Goal: Navigation & Orientation: Go to known website

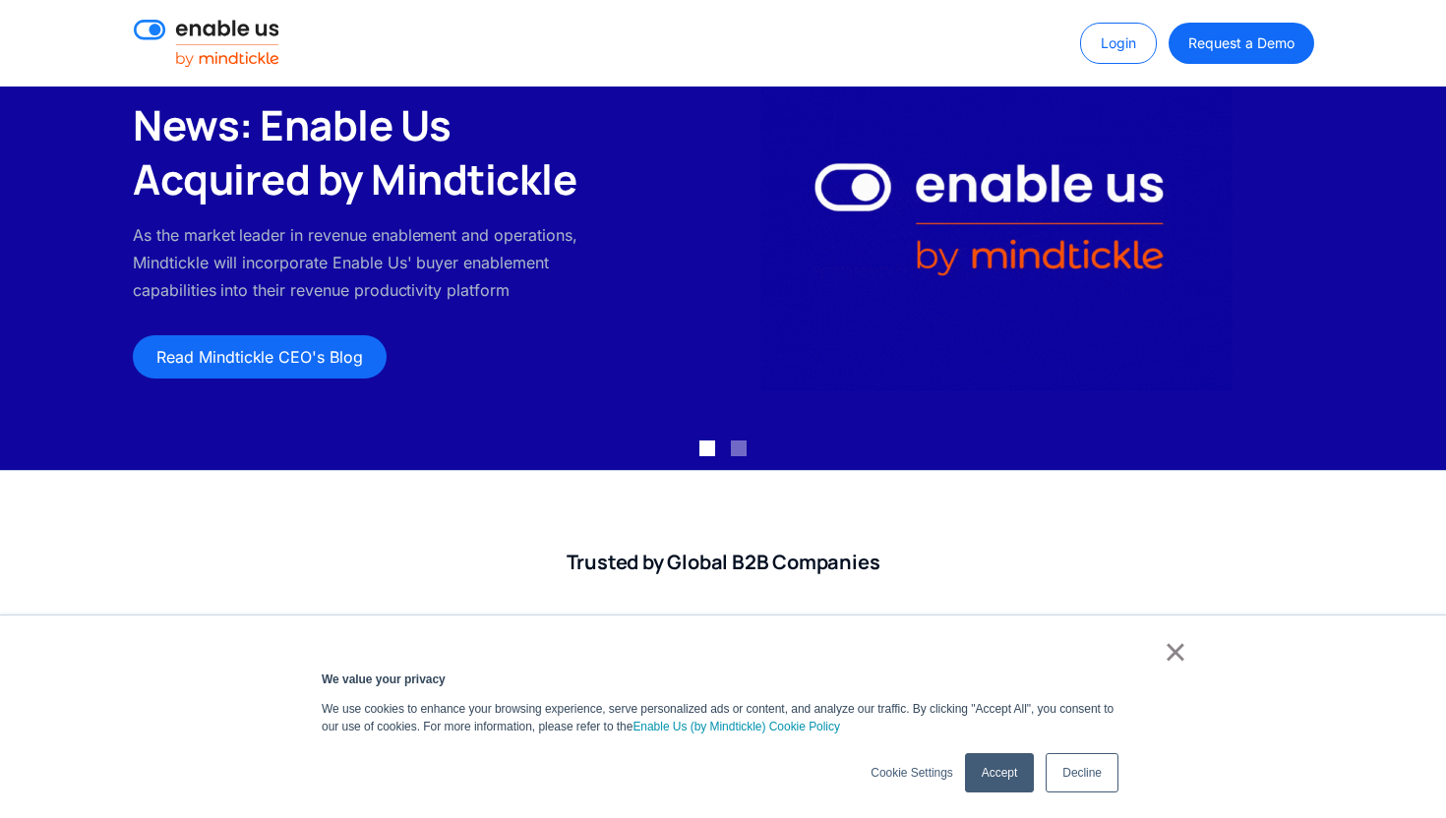
scroll to position [147, 0]
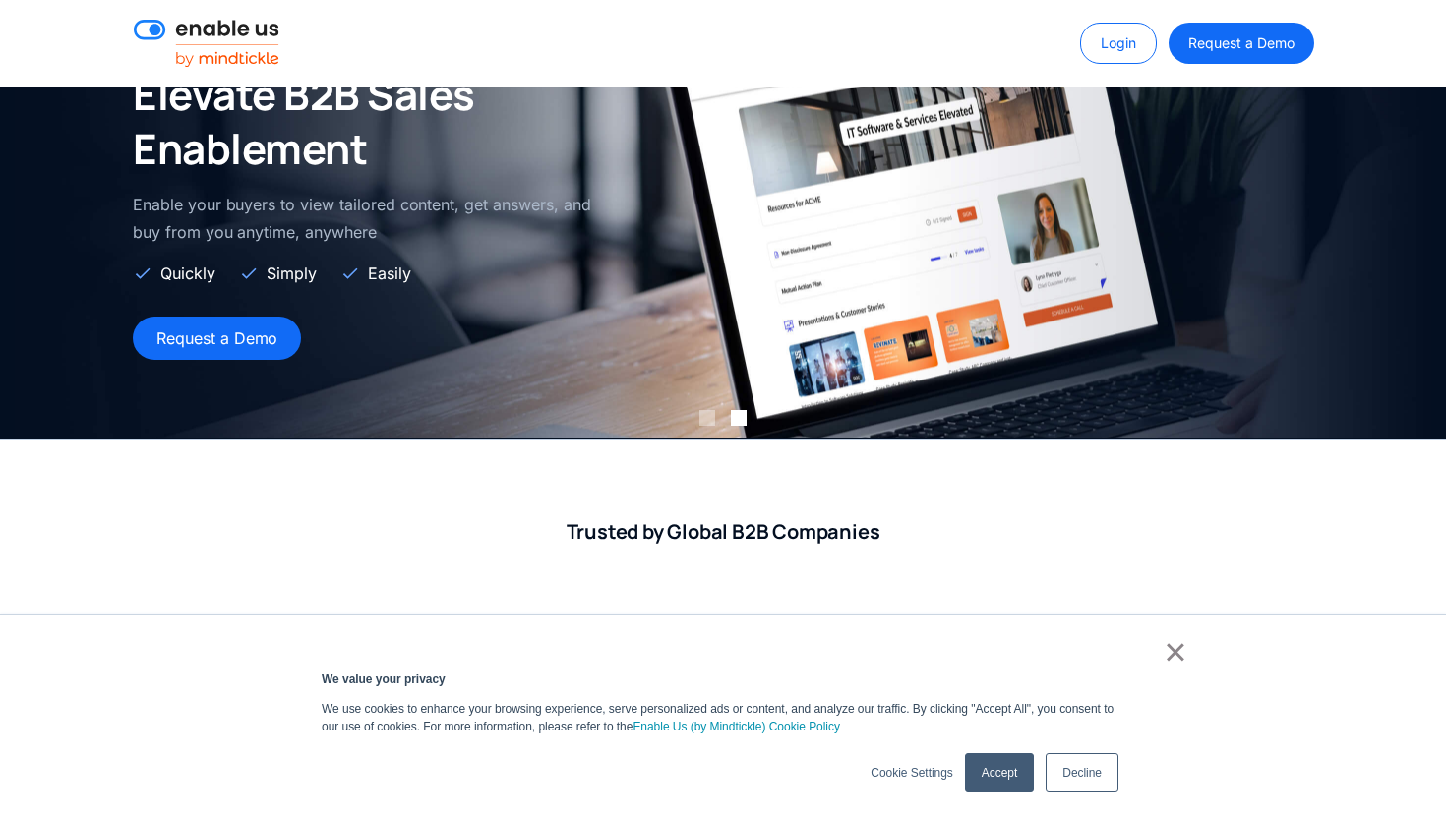
click at [1176, 661] on link "×" at bounding box center [1175, 652] width 24 height 18
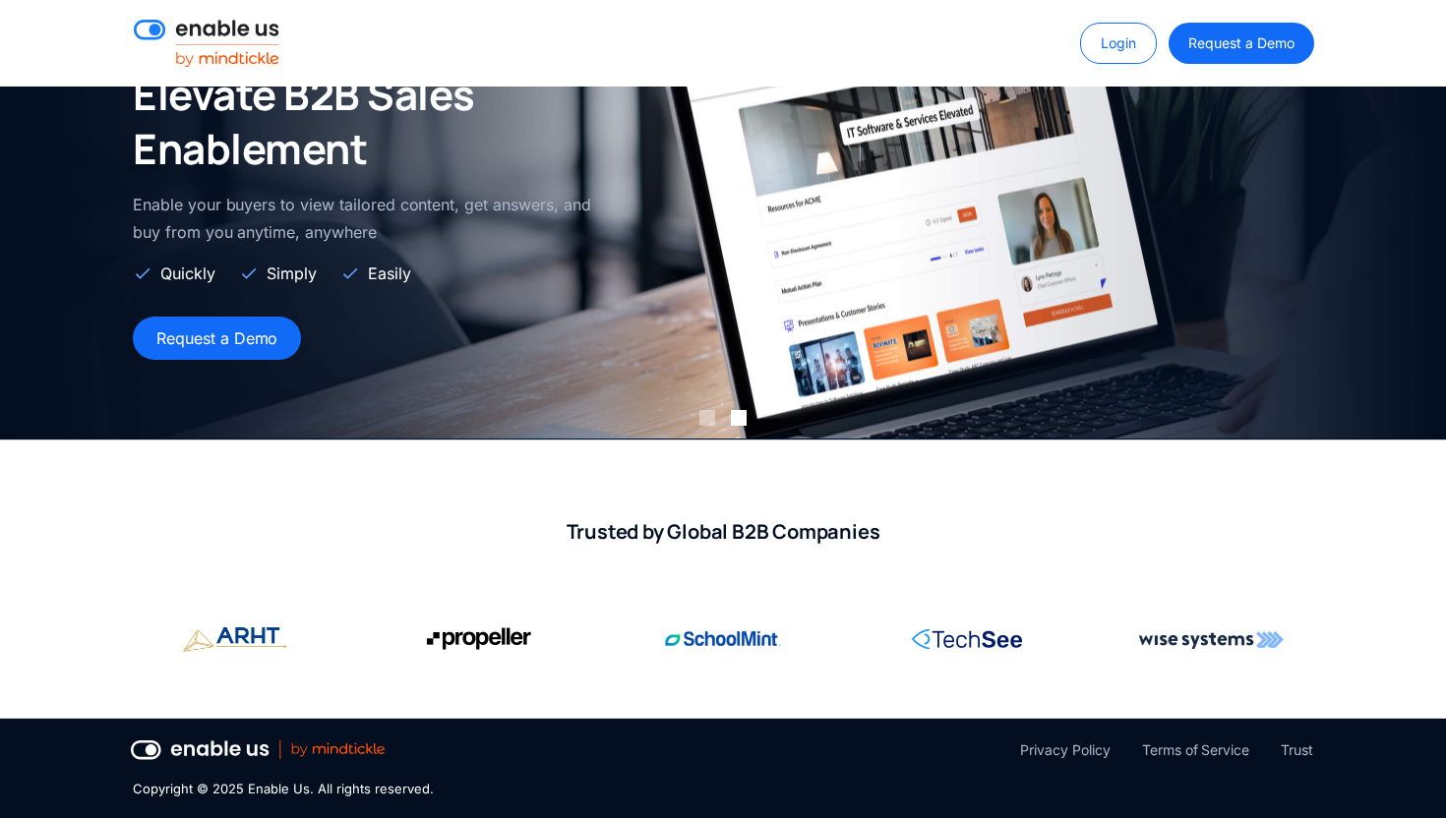
click at [694, 422] on div "carousel" at bounding box center [723, 419] width 1446 height 39
click at [701, 418] on div "Show slide 1 of 2" at bounding box center [707, 418] width 16 height 16
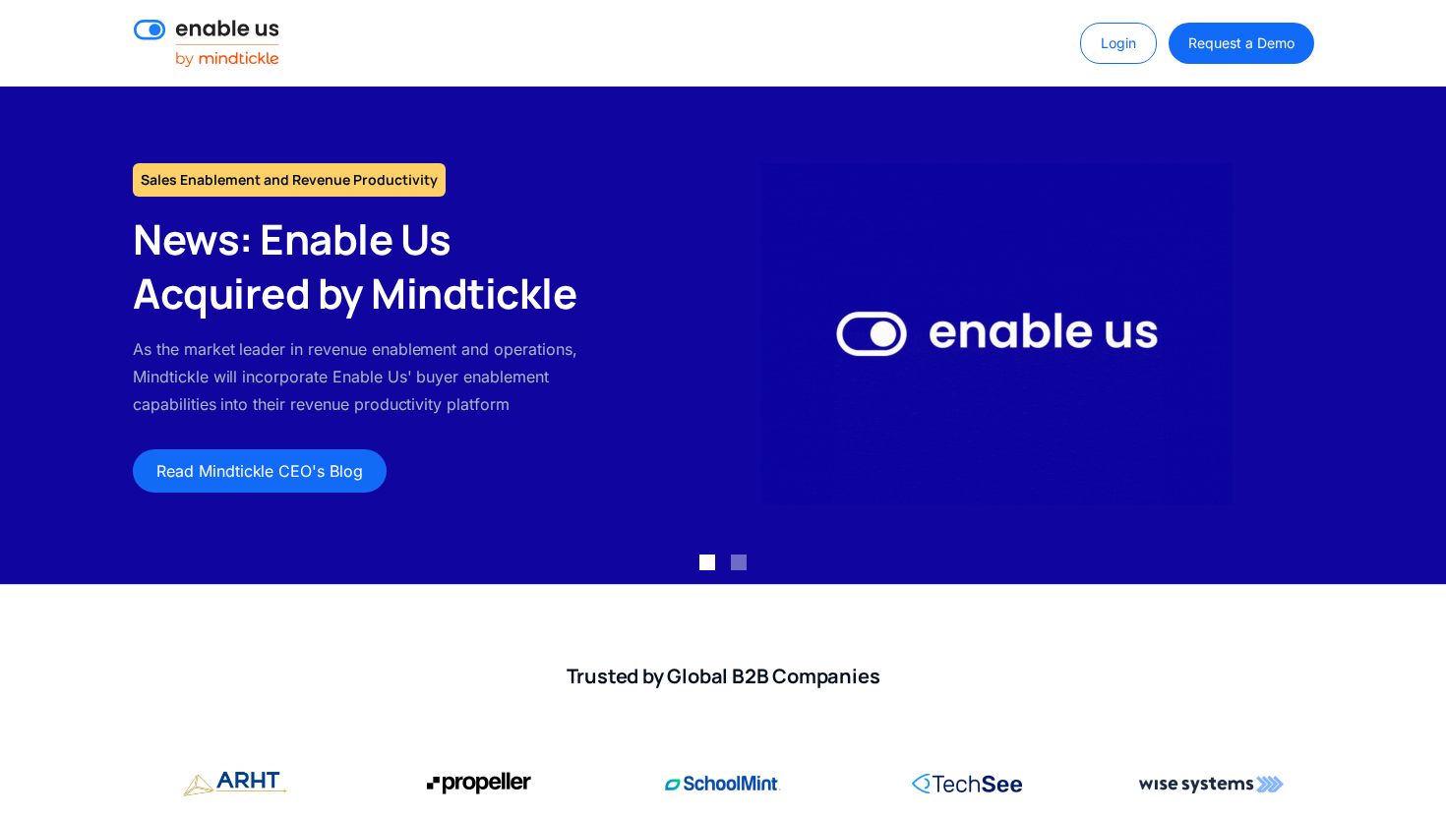
scroll to position [0, 0]
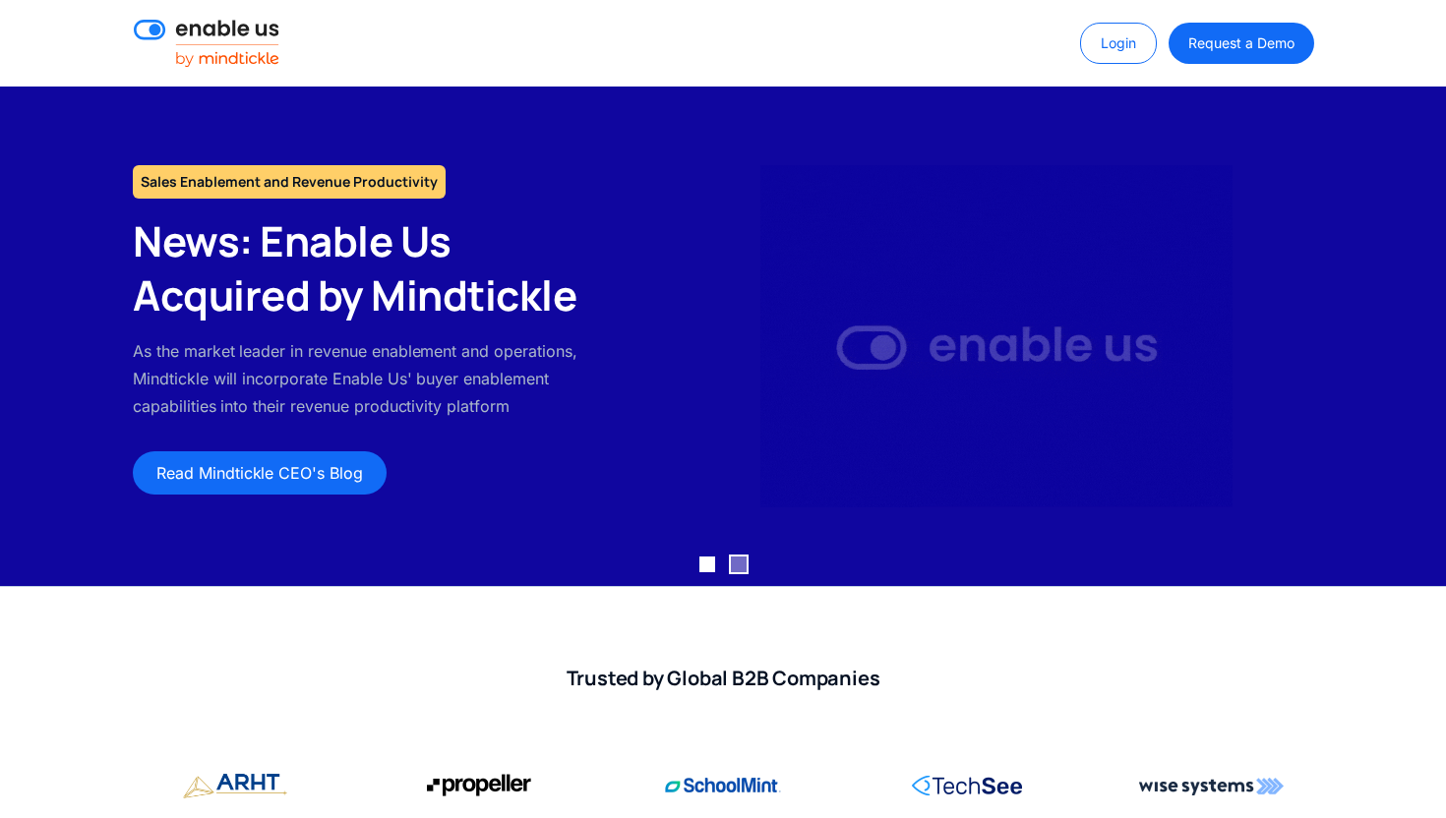
click at [741, 566] on div "Show slide 2 of 2" at bounding box center [739, 565] width 16 height 16
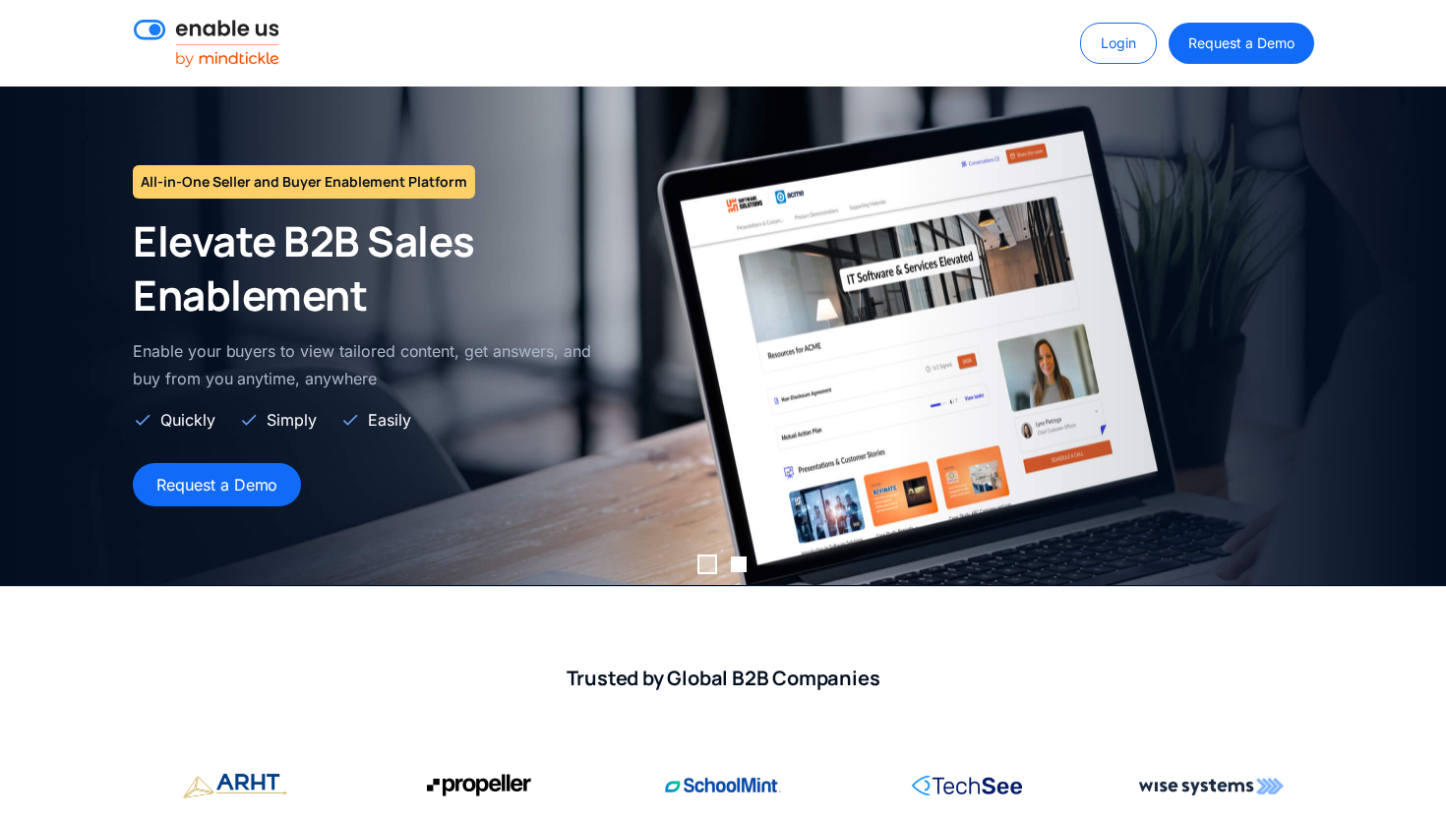
click at [709, 561] on div "Show slide 1 of 2" at bounding box center [707, 565] width 16 height 16
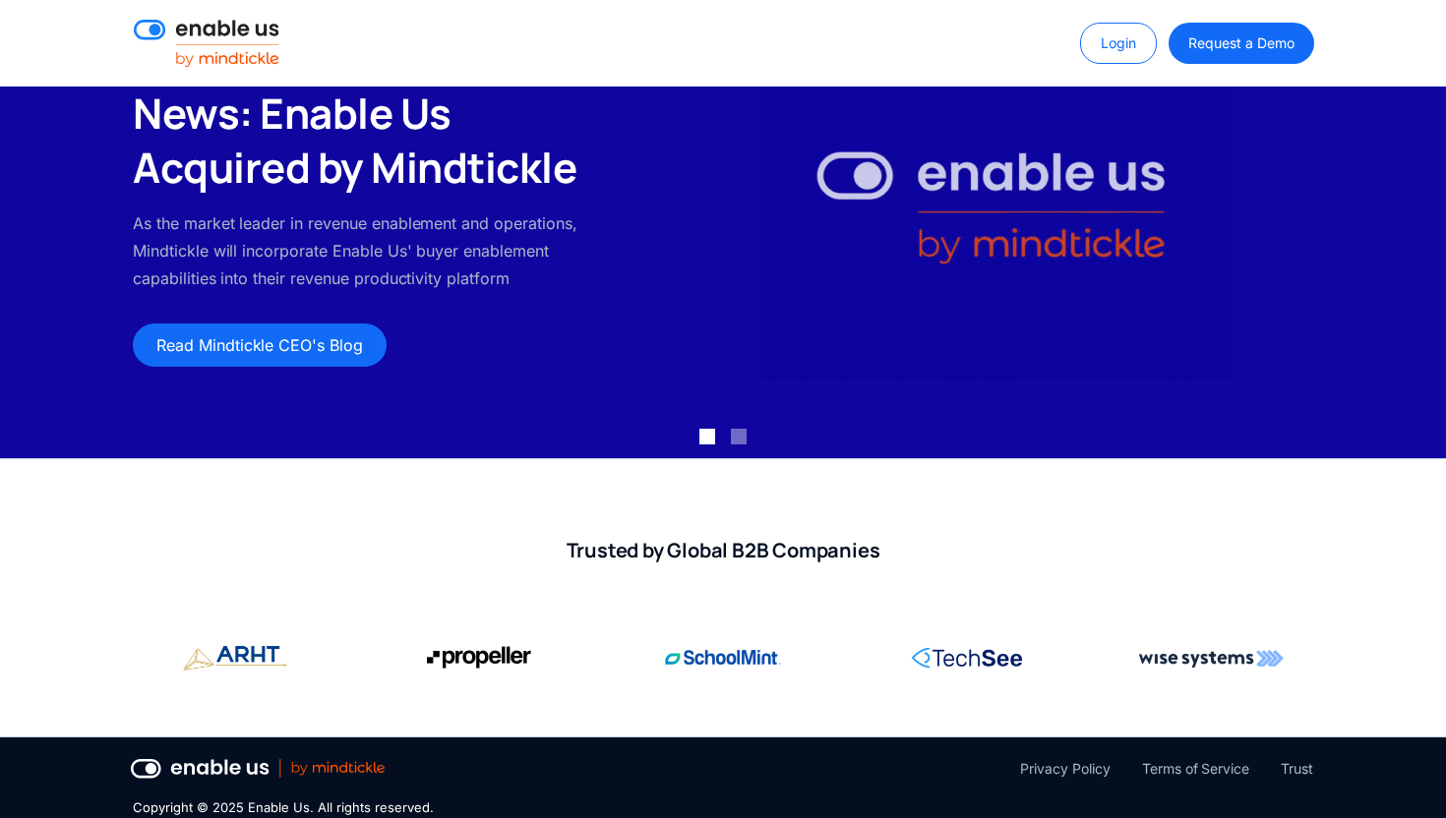
scroll to position [147, 0]
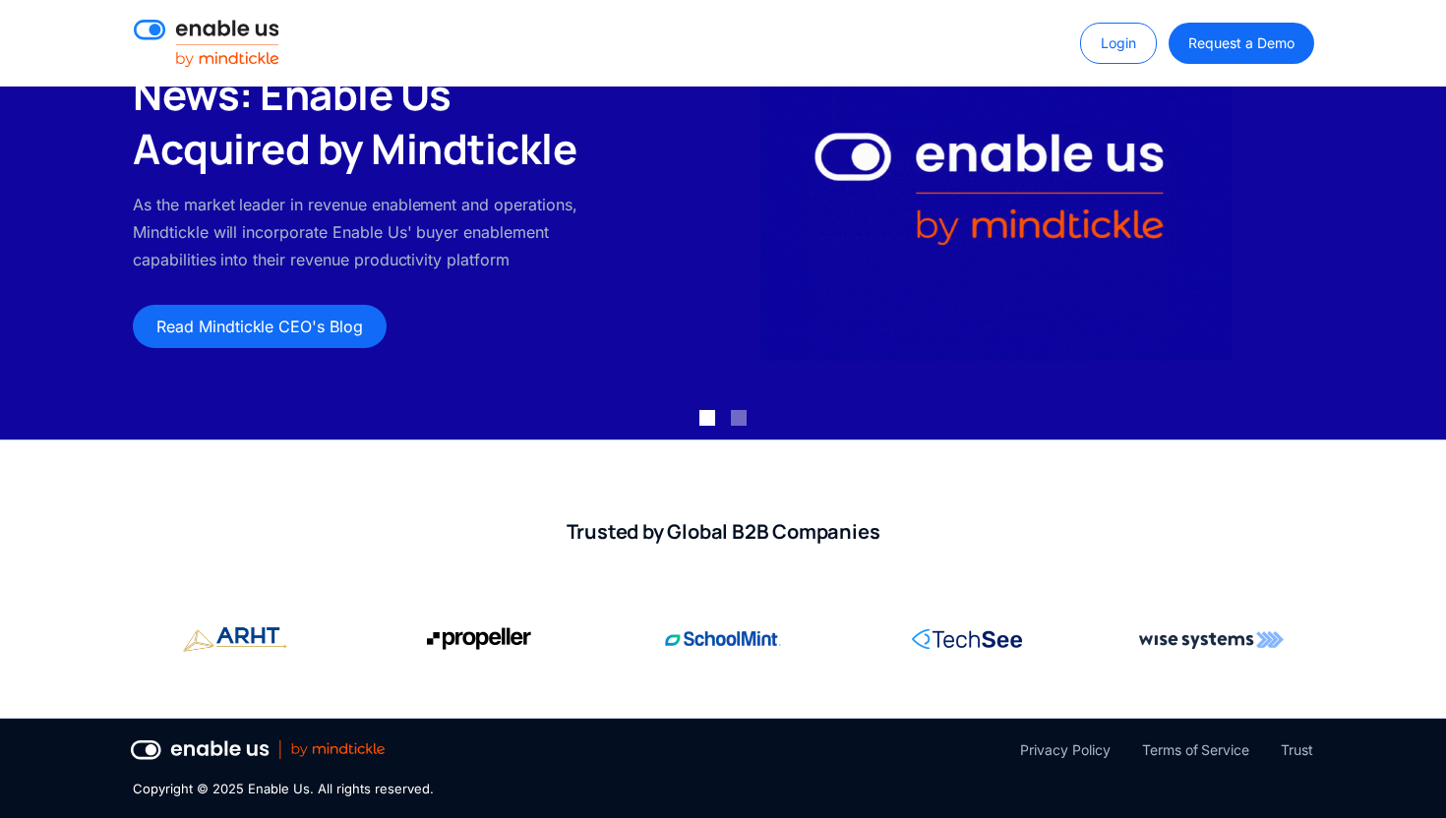
click at [1097, 42] on link "Login" at bounding box center [1118, 43] width 77 height 41
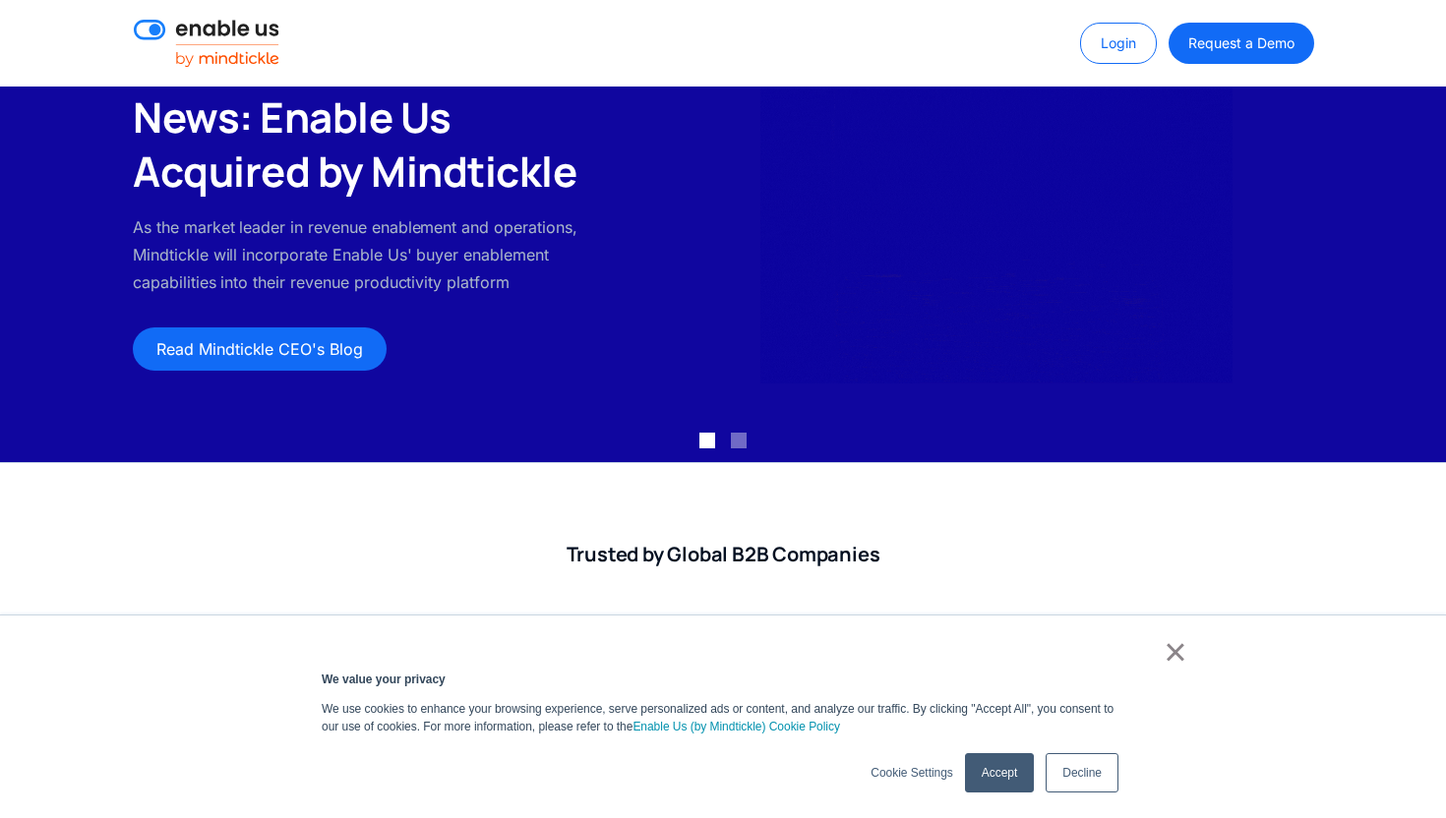
scroll to position [147, 0]
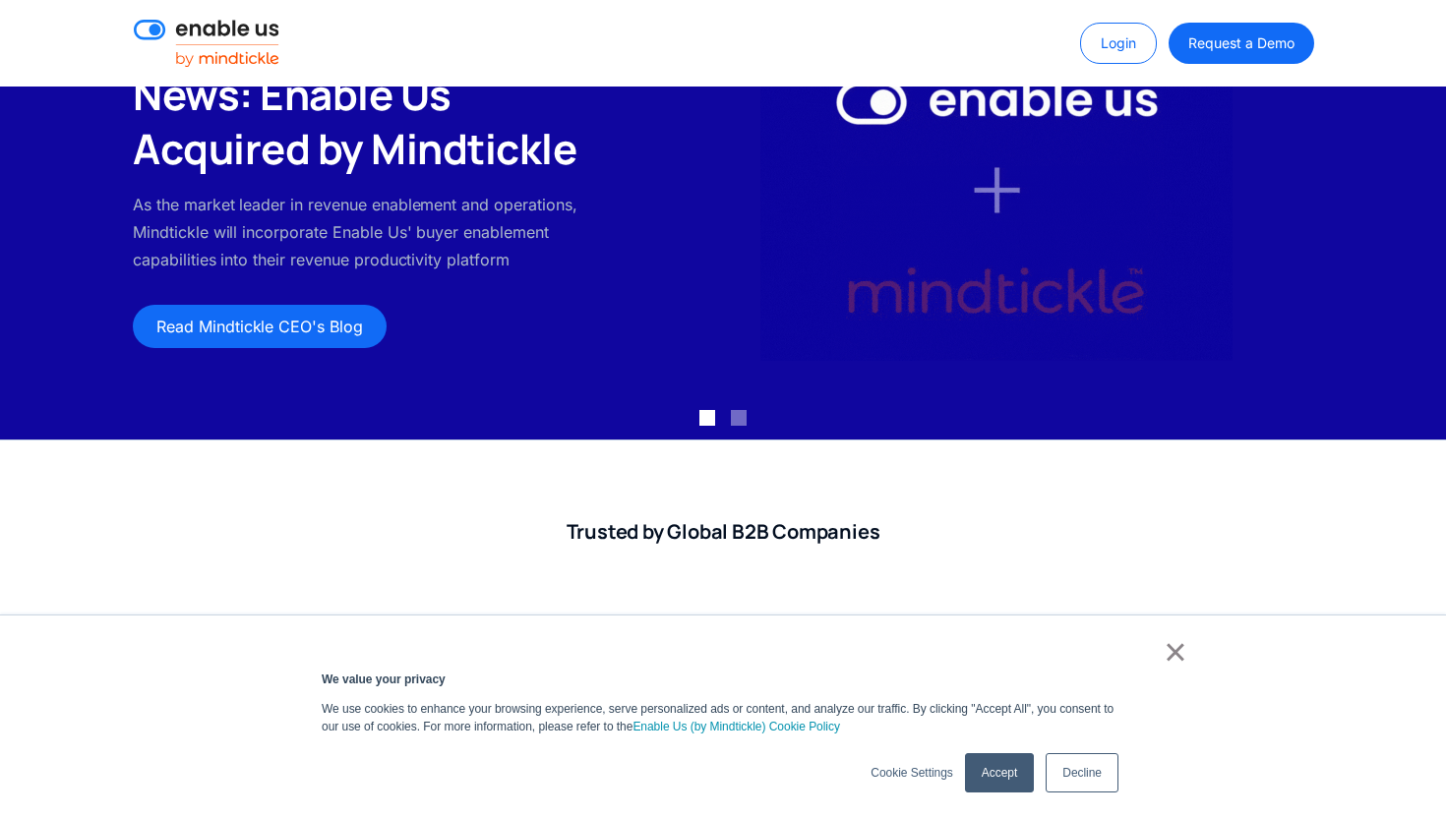
click at [1184, 647] on link "×" at bounding box center [1175, 652] width 24 height 18
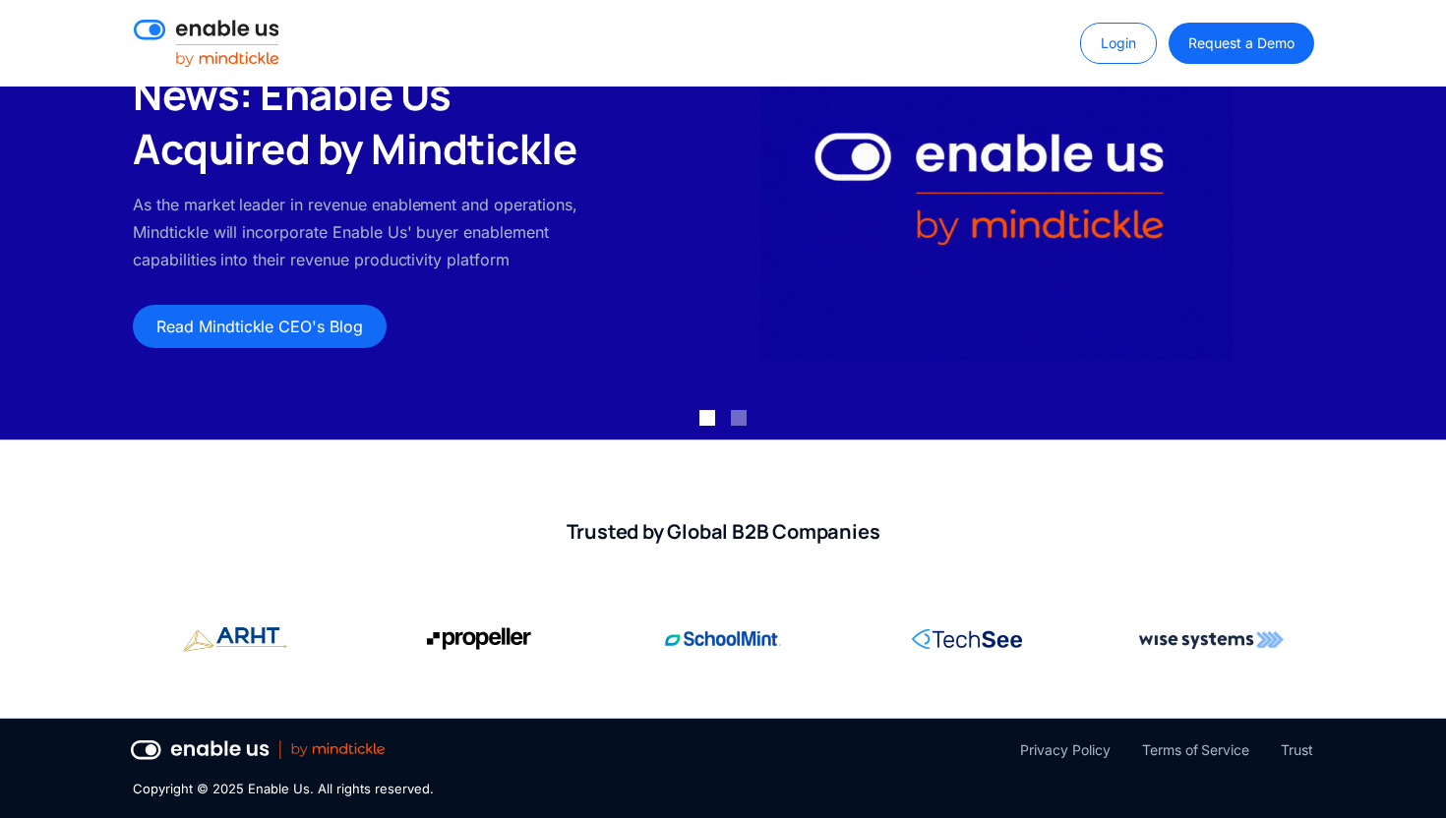
click at [250, 633] on img at bounding box center [235, 640] width 104 height 40
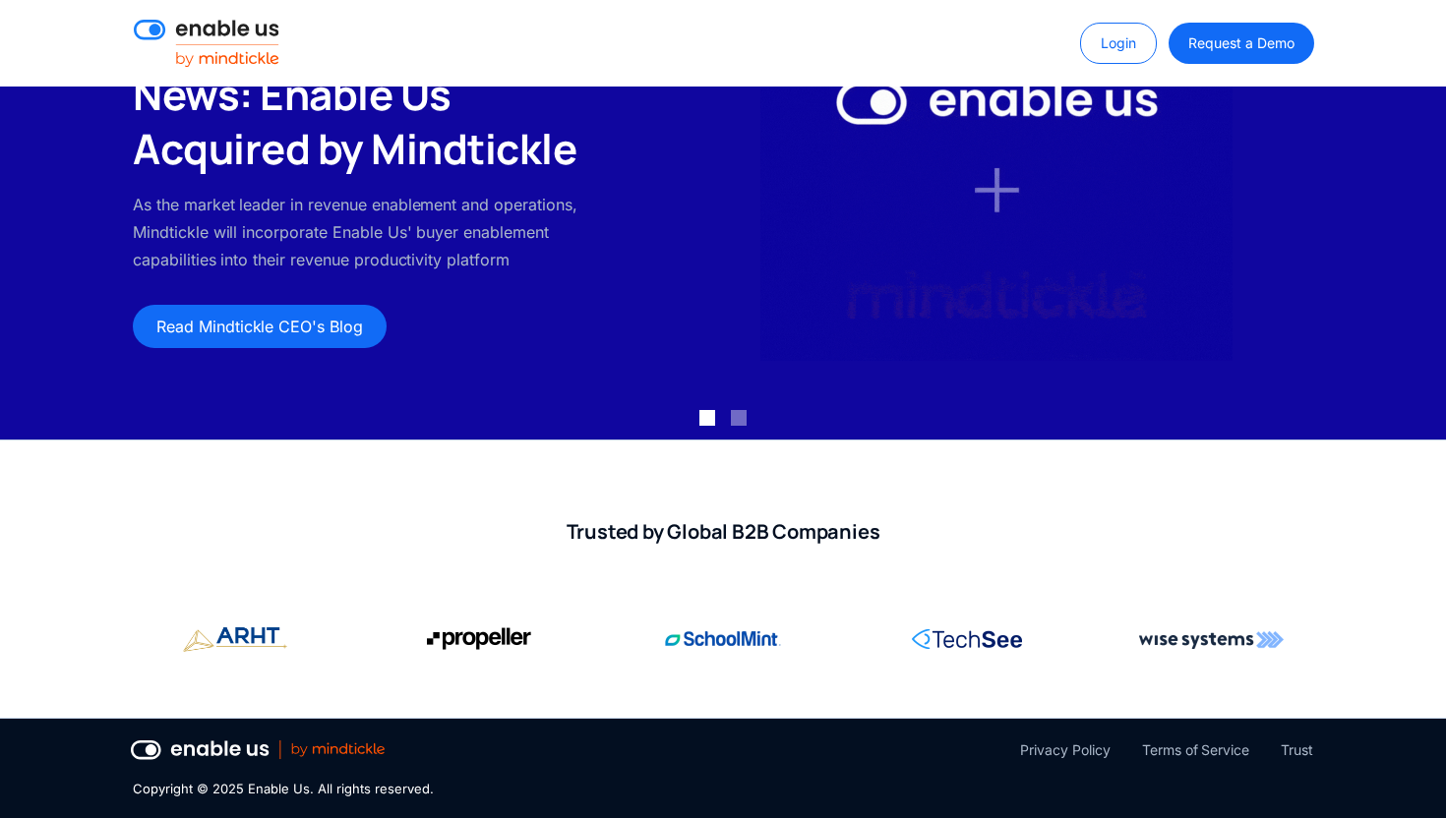
click at [457, 661] on div "Trusted by Global B2B Companies" at bounding box center [723, 579] width 1446 height 277
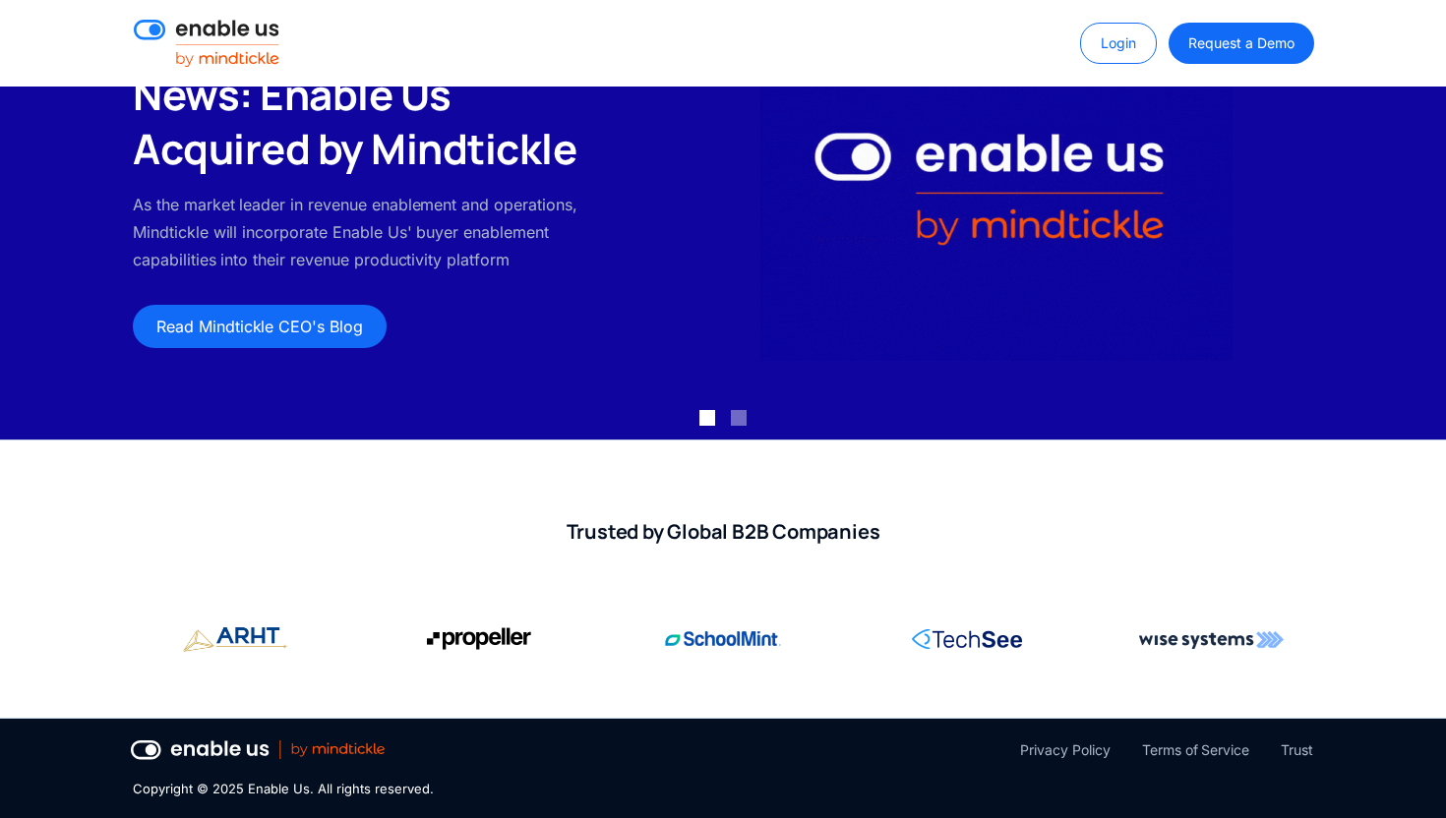
click at [731, 642] on img at bounding box center [723, 639] width 116 height 39
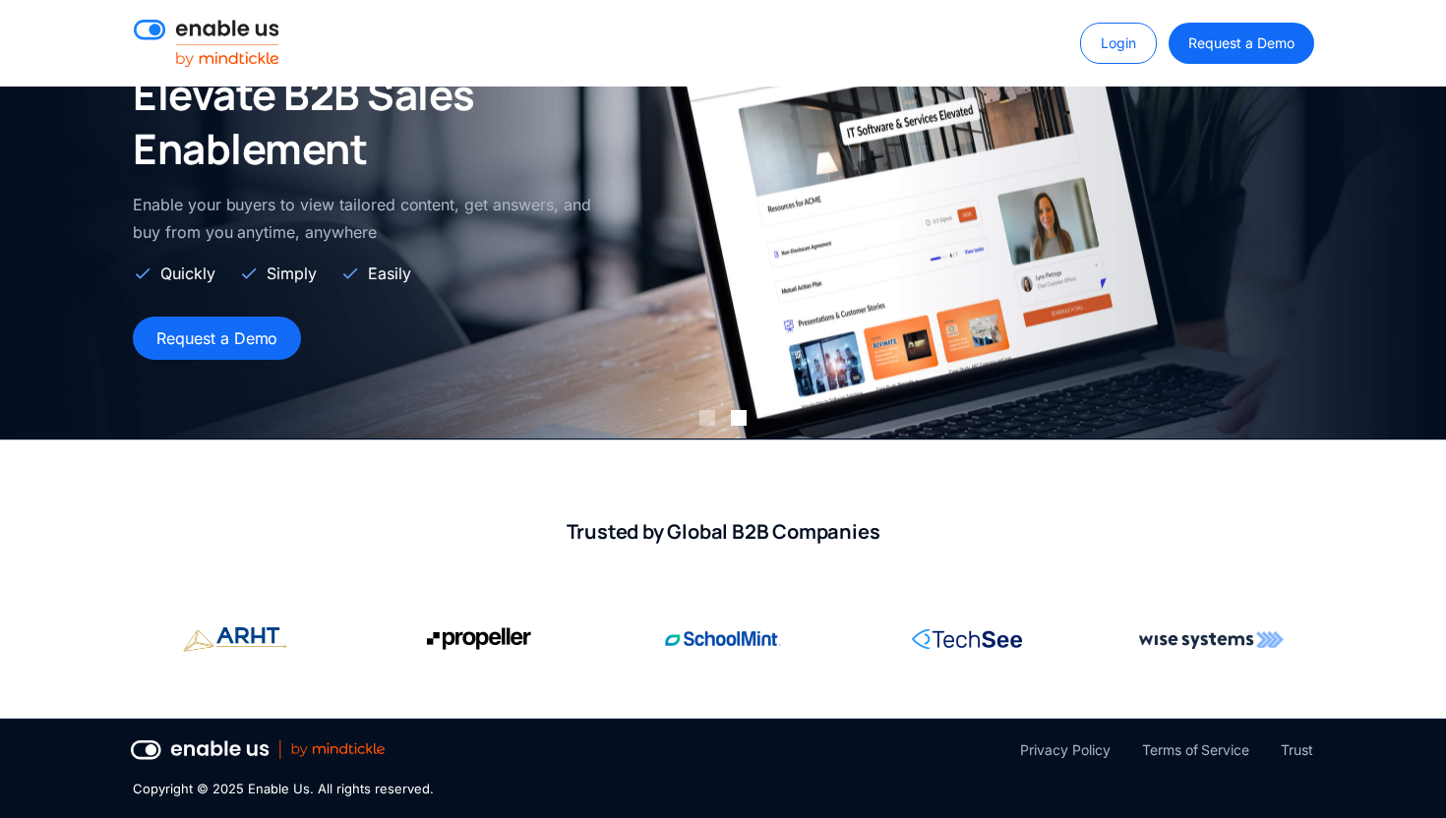
click at [1231, 628] on img at bounding box center [1211, 639] width 145 height 39
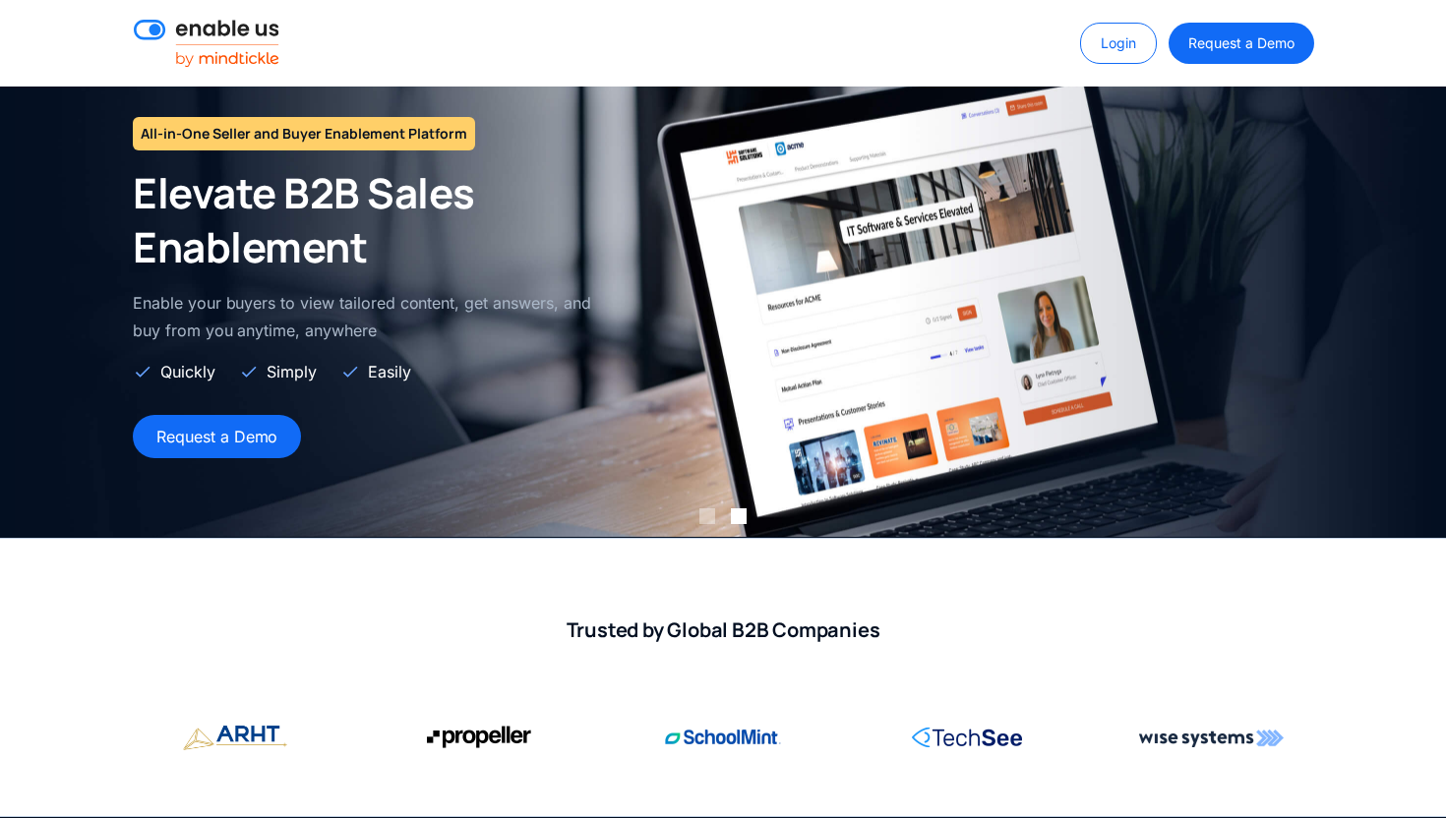
scroll to position [0, 0]
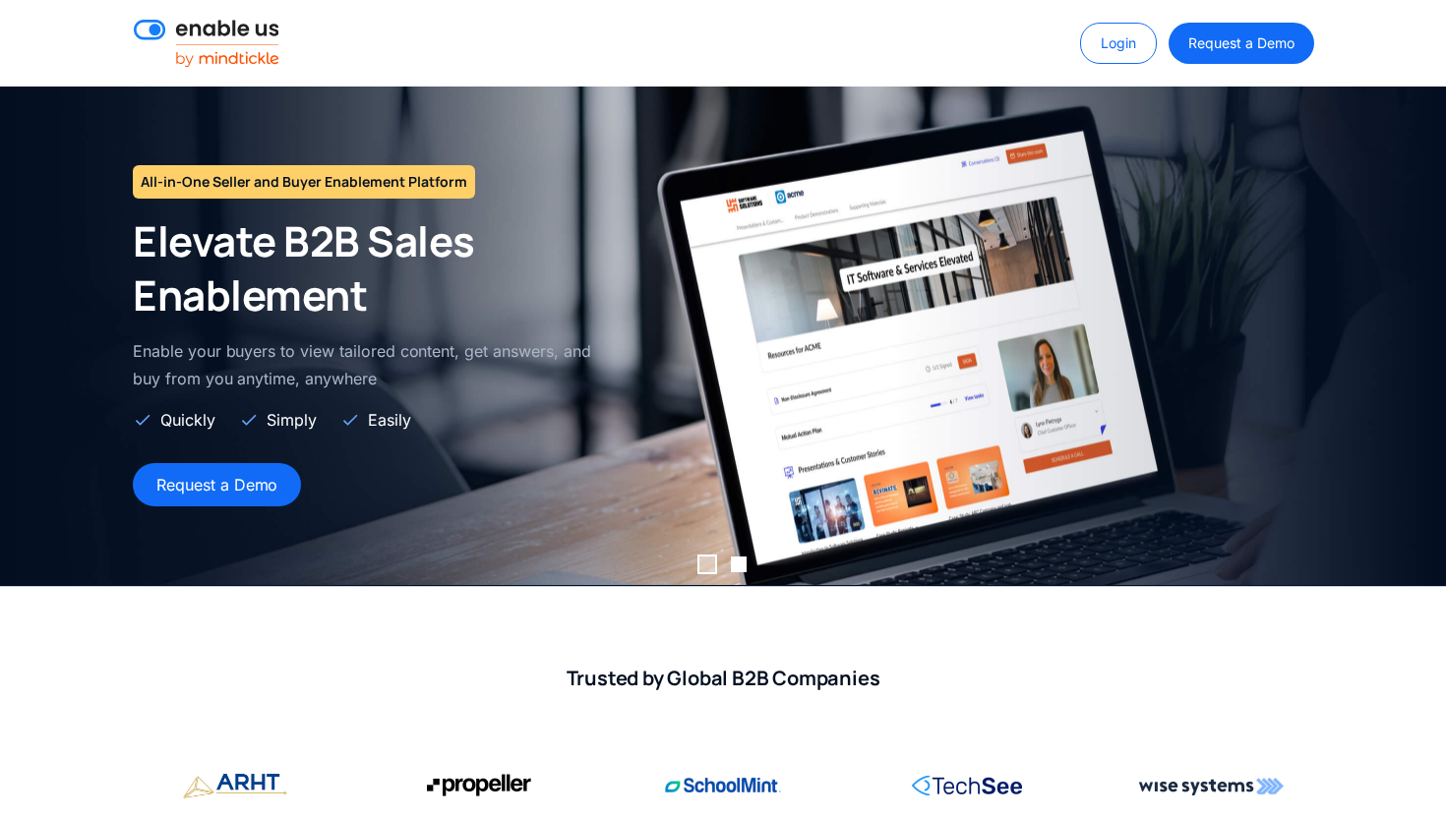
click at [707, 565] on div "Show slide 1 of 2" at bounding box center [707, 565] width 16 height 16
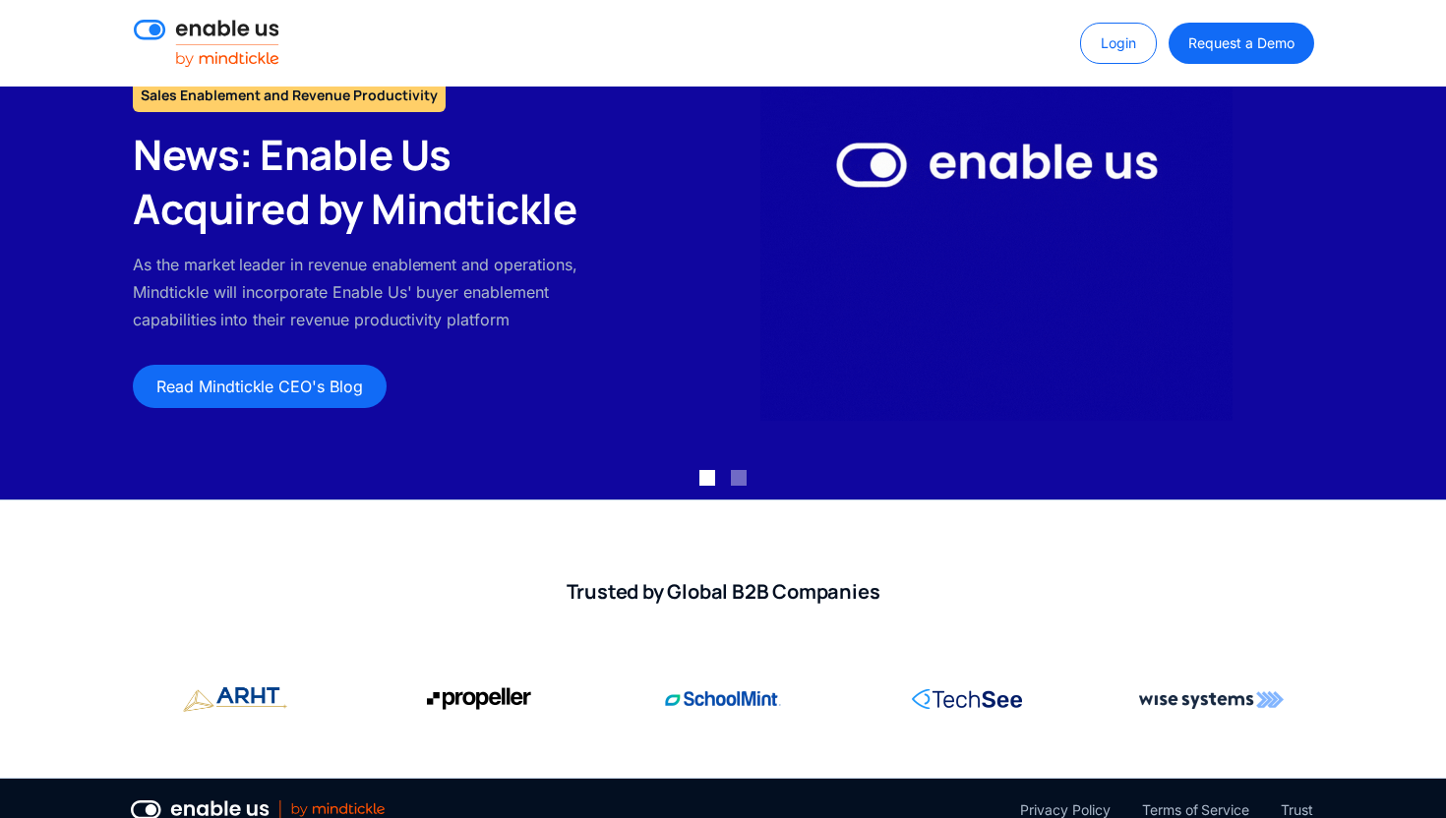
scroll to position [3, 0]
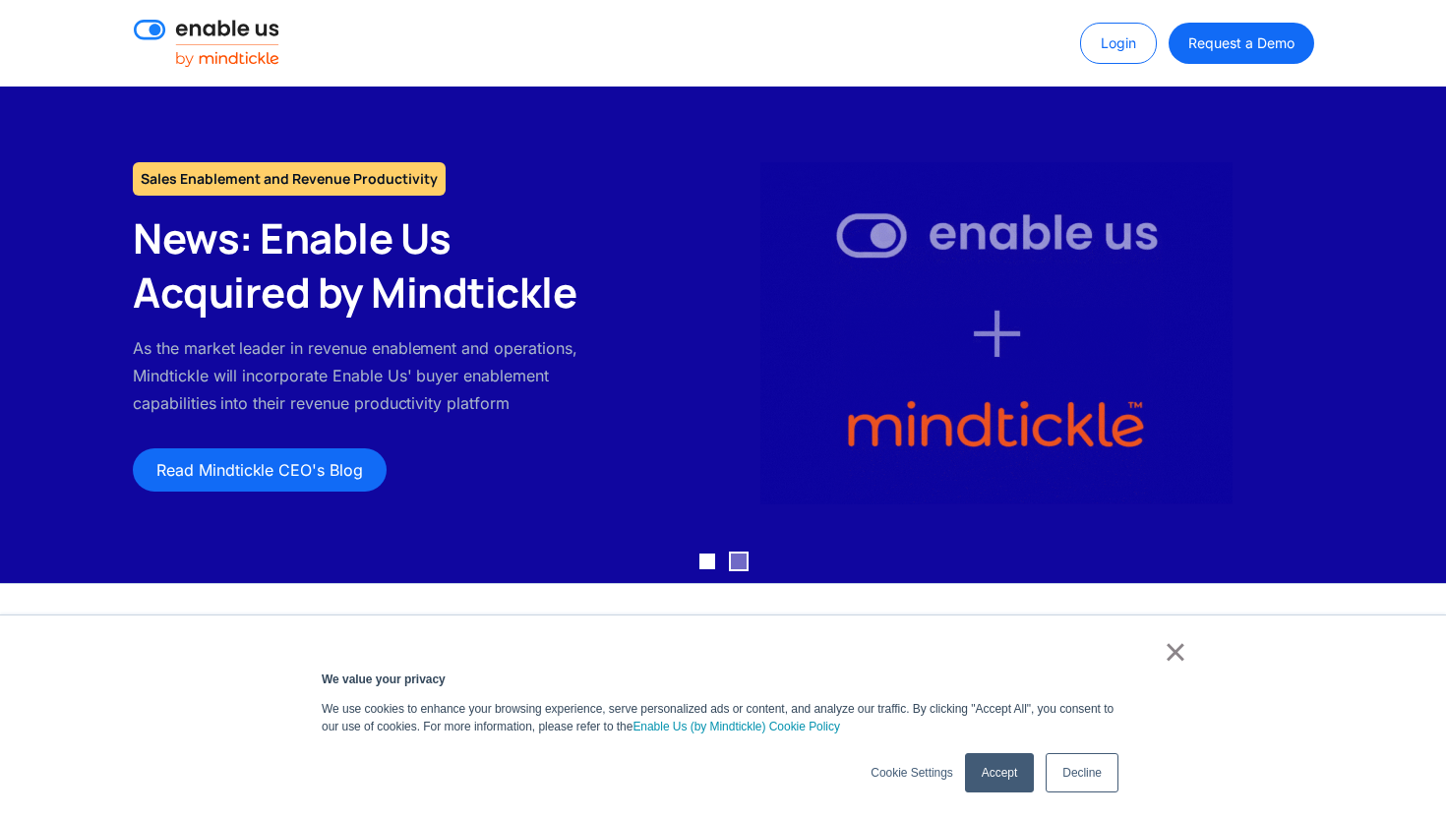
click at [738, 568] on div "Show slide 2 of 2" at bounding box center [739, 562] width 16 height 16
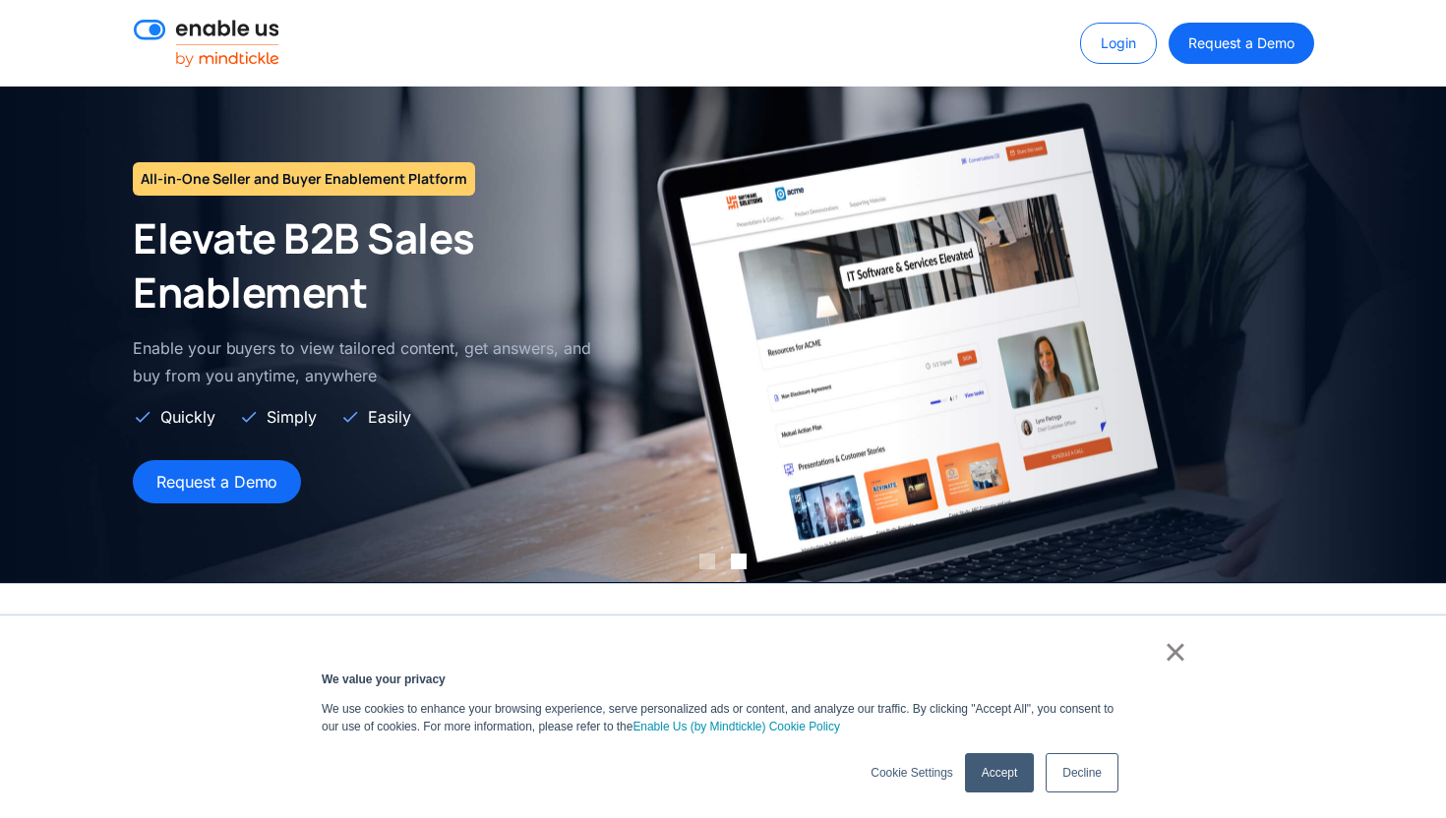
click at [1166, 661] on link "×" at bounding box center [1175, 652] width 24 height 18
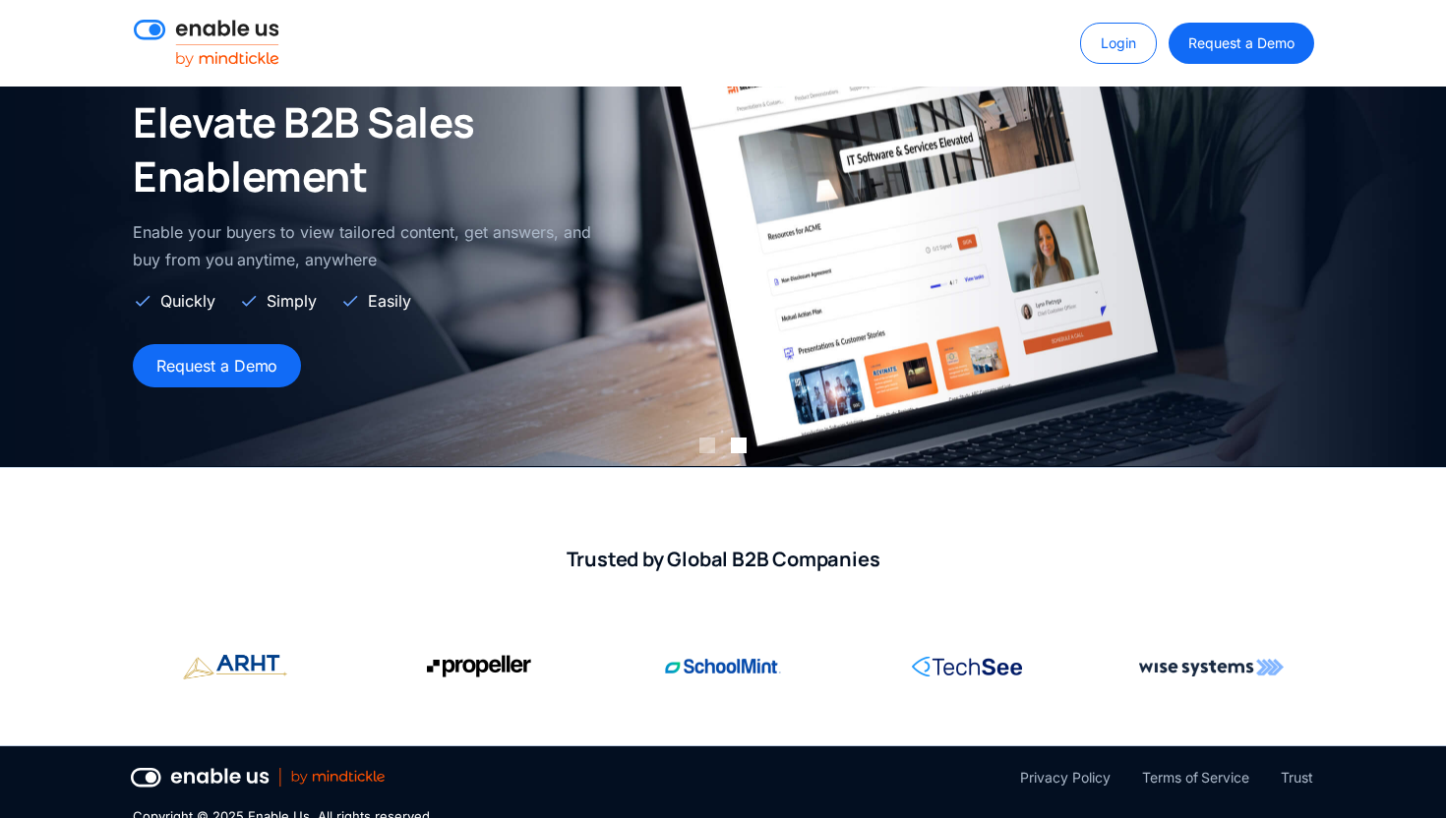
scroll to position [147, 0]
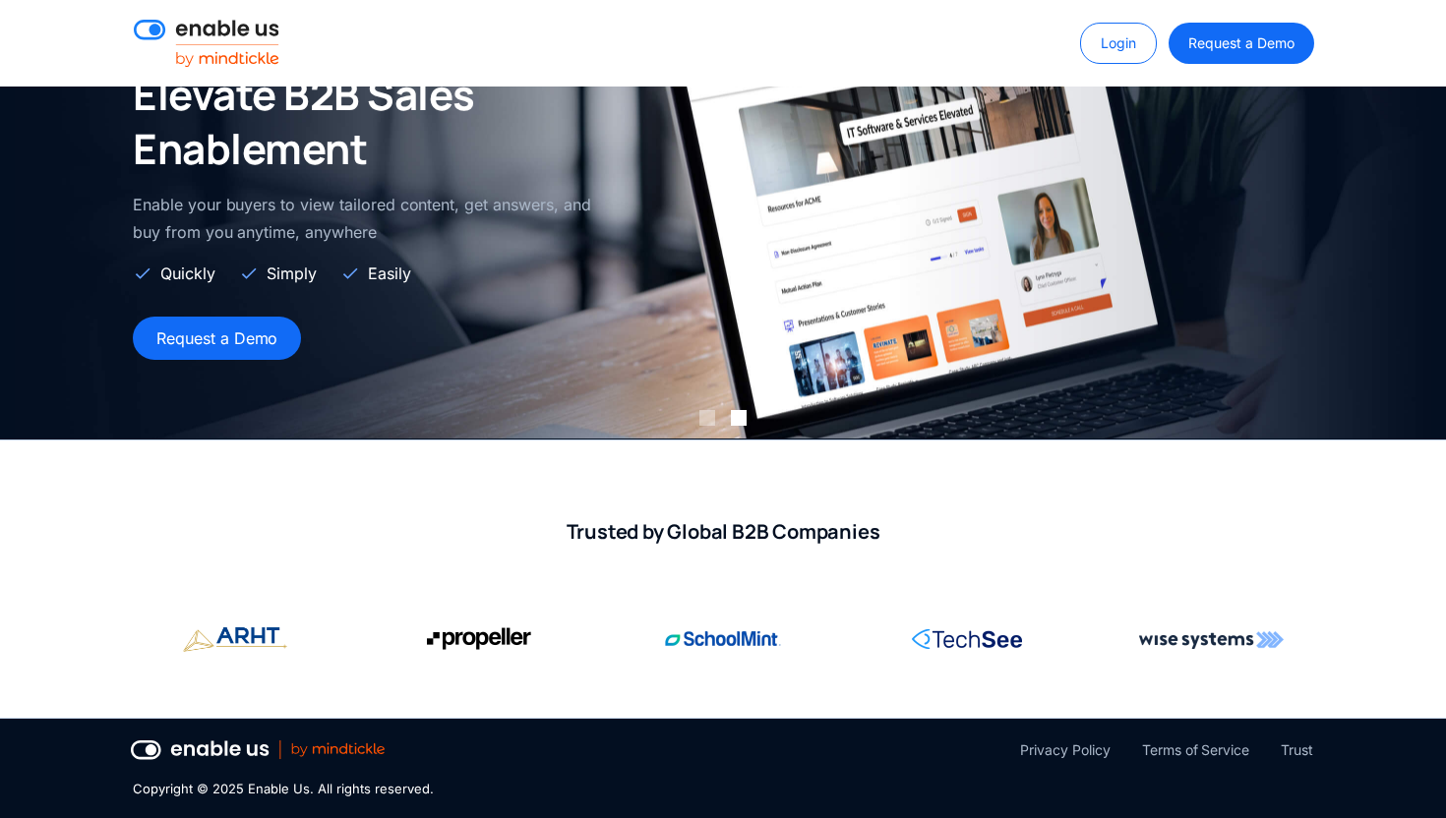
click at [141, 749] on img at bounding box center [258, 750] width 254 height 20
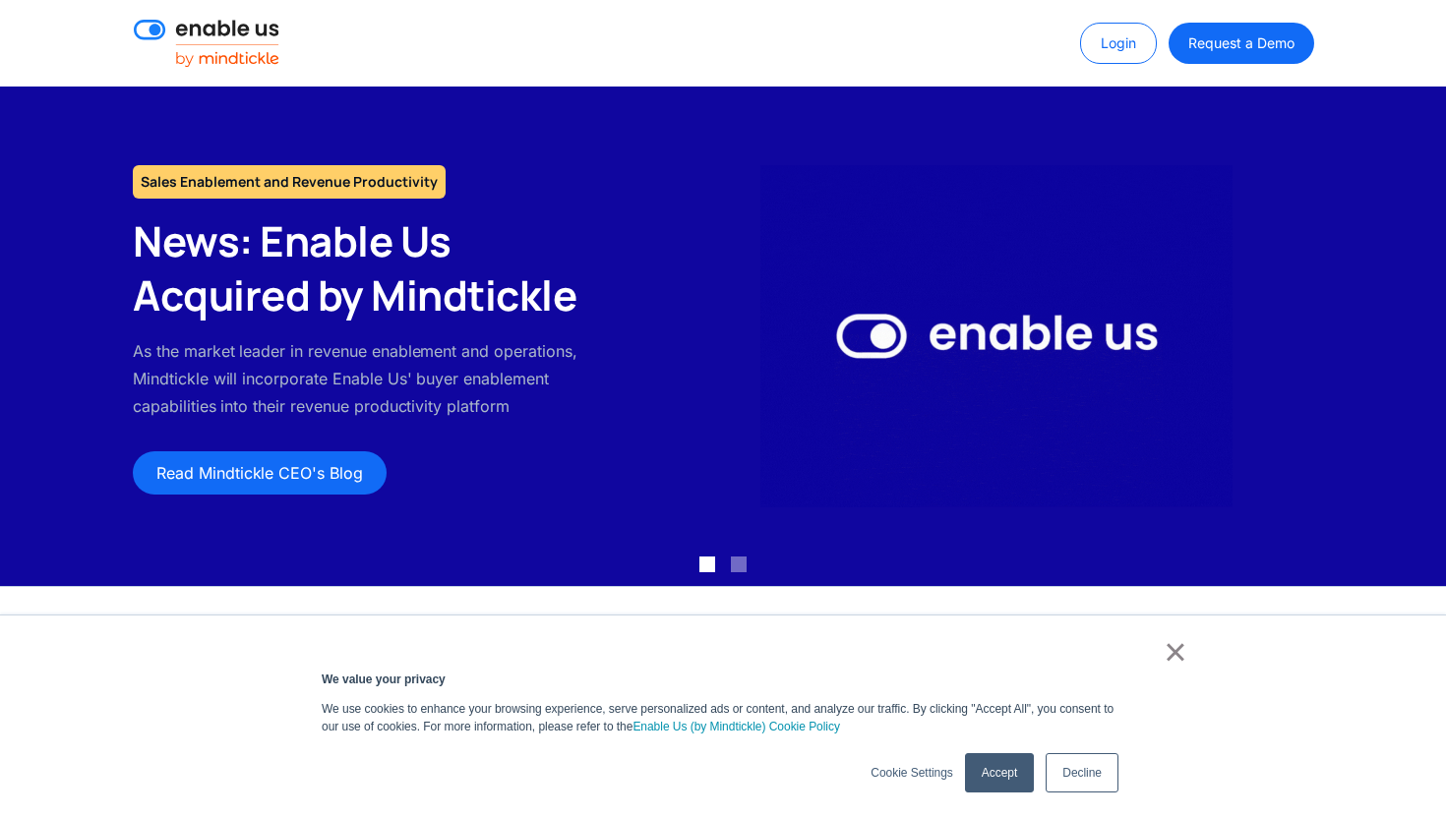
click at [148, 29] on img at bounding box center [207, 43] width 146 height 47
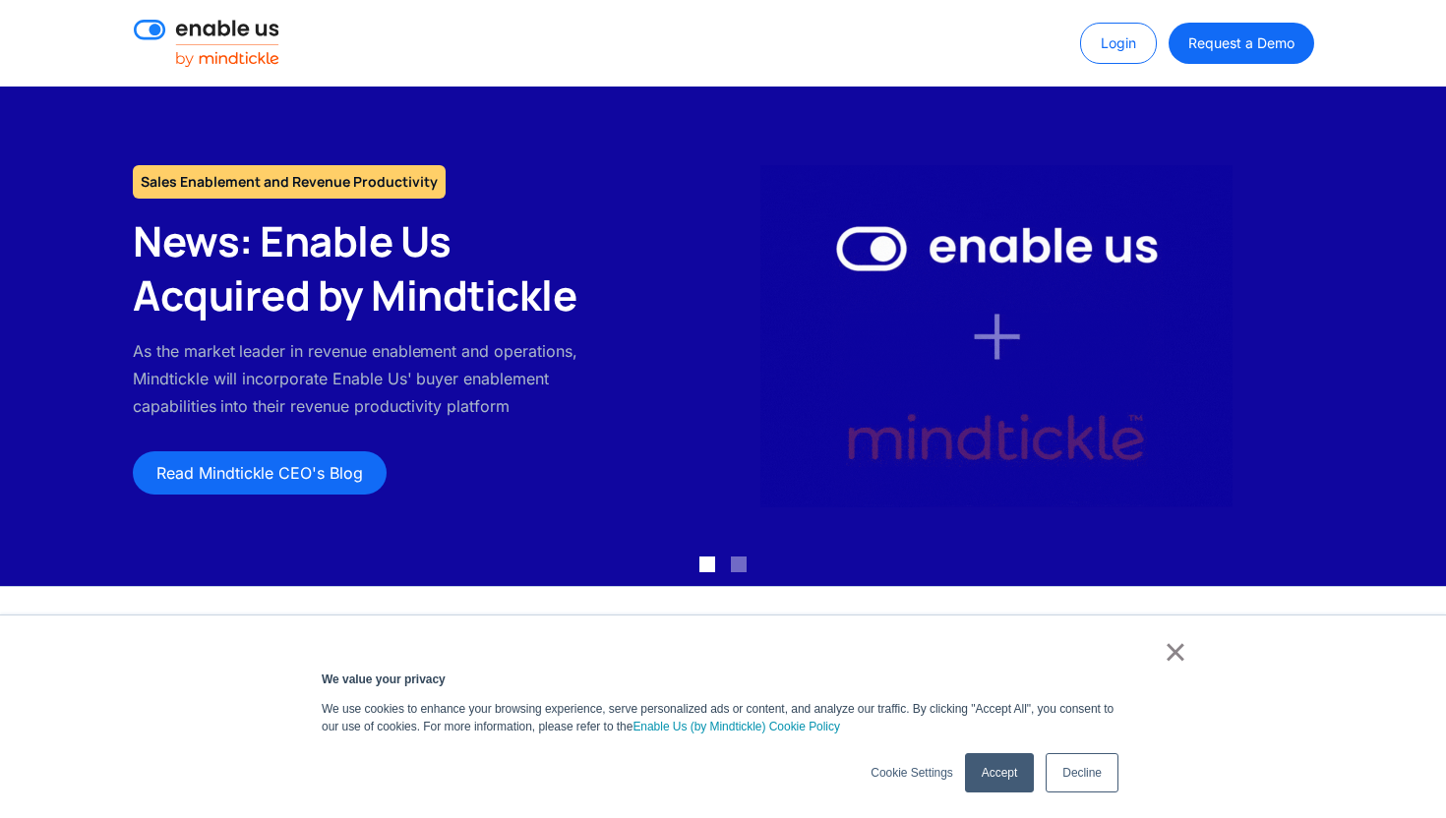
scroll to position [147, 0]
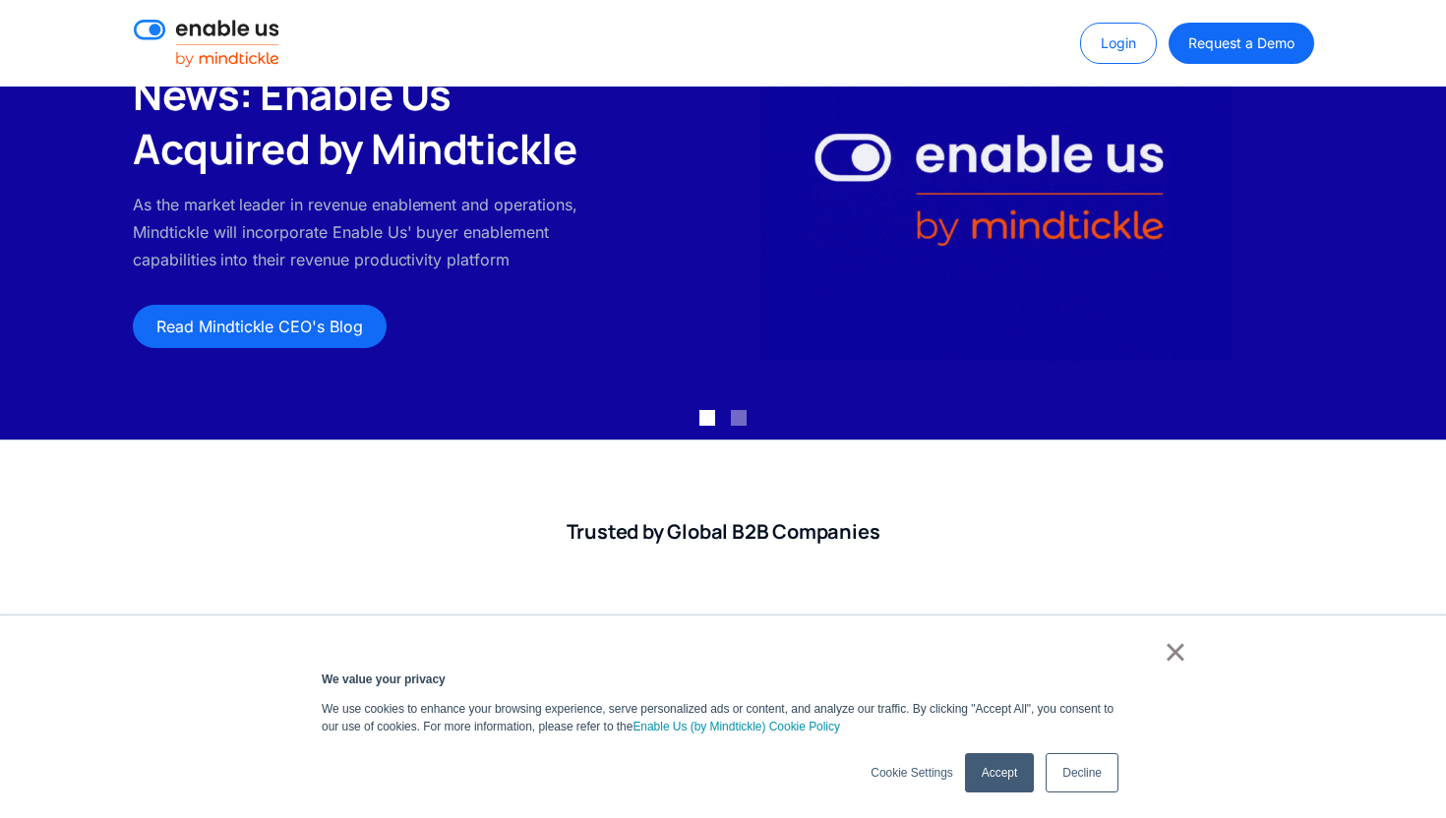
click at [1183, 657] on link "×" at bounding box center [1175, 652] width 24 height 18
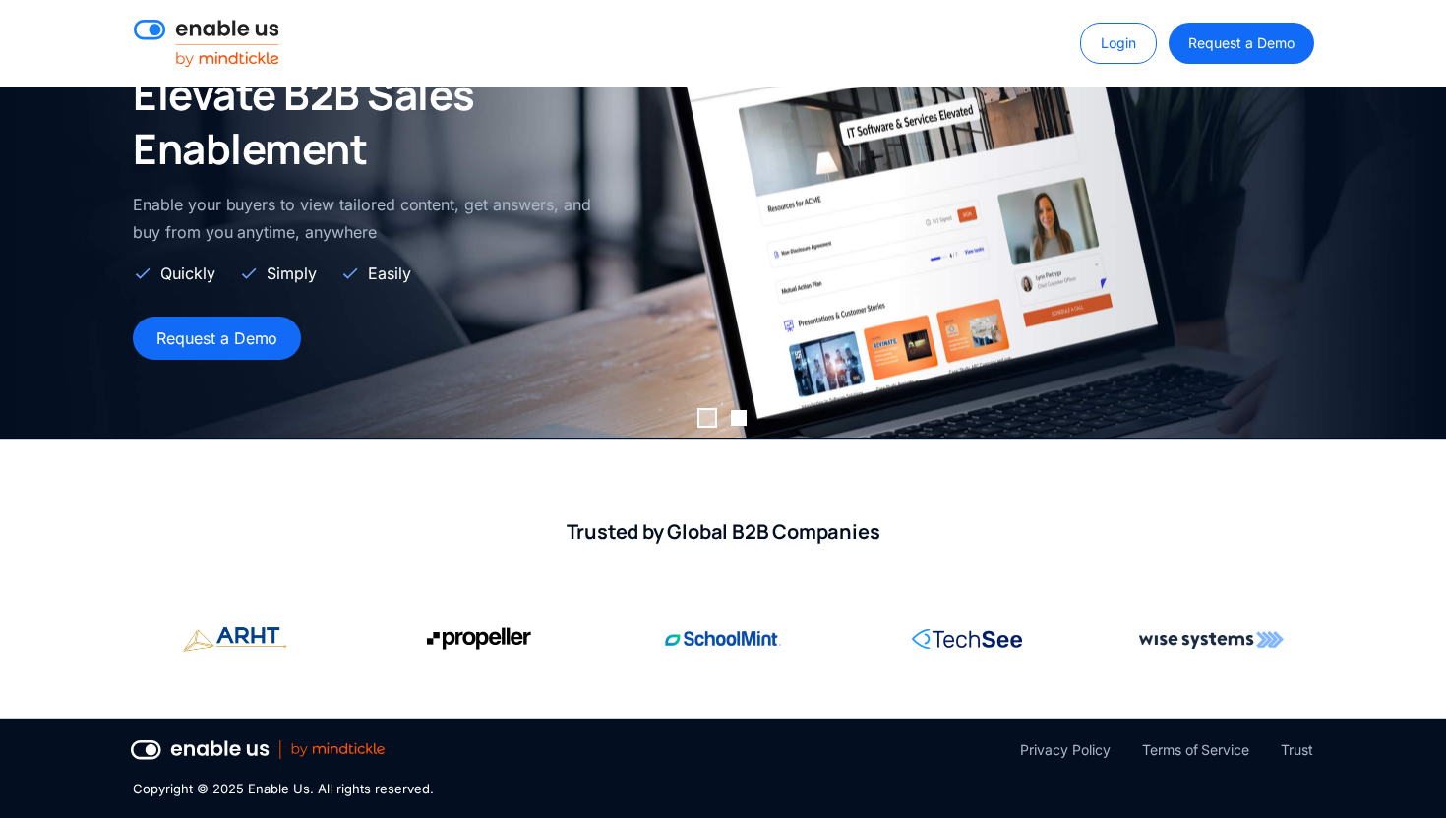
click at [707, 421] on div "Show slide 1 of 2" at bounding box center [707, 418] width 16 height 16
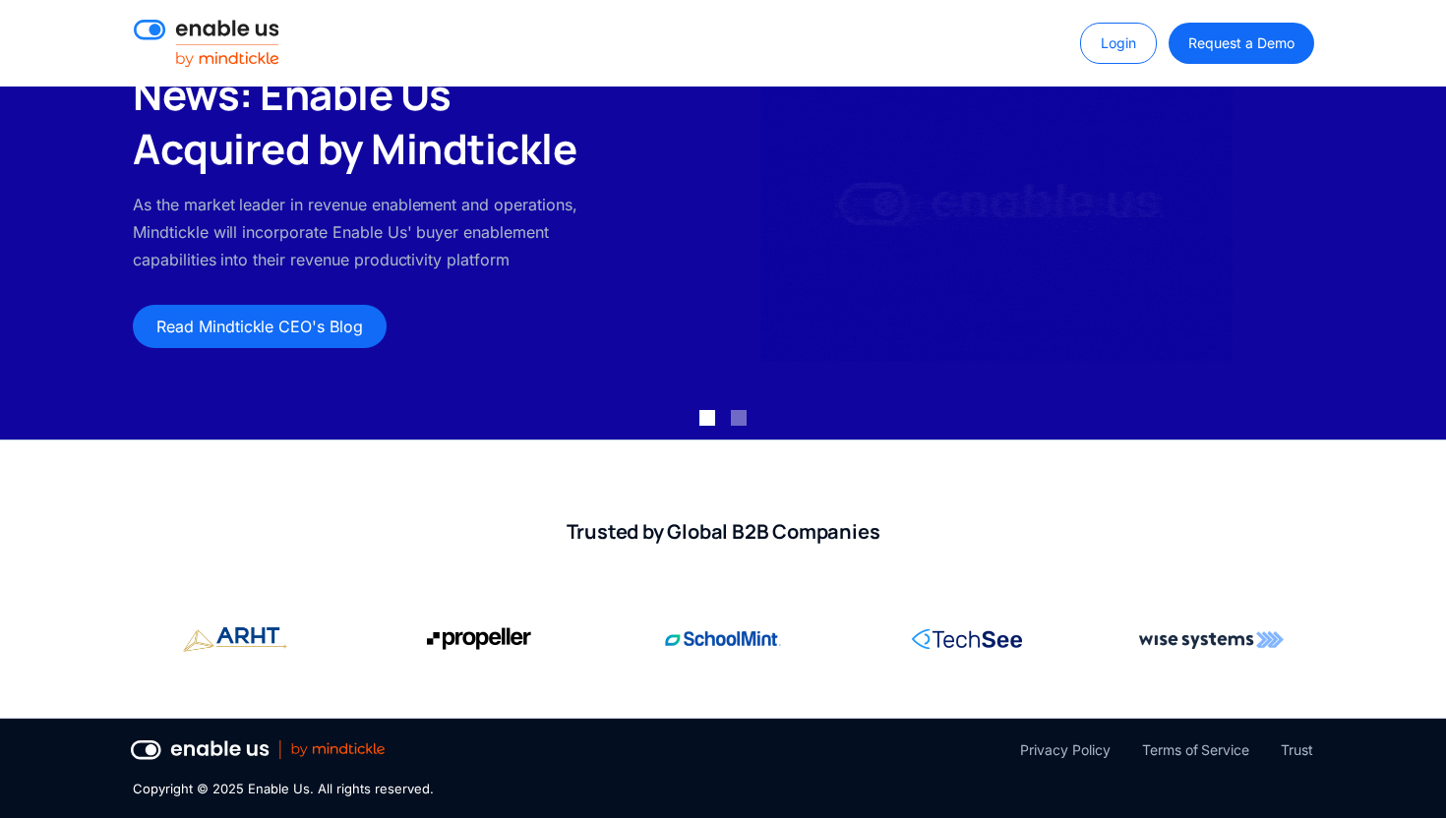
scroll to position [0, 0]
